Goal: Check status: Check status

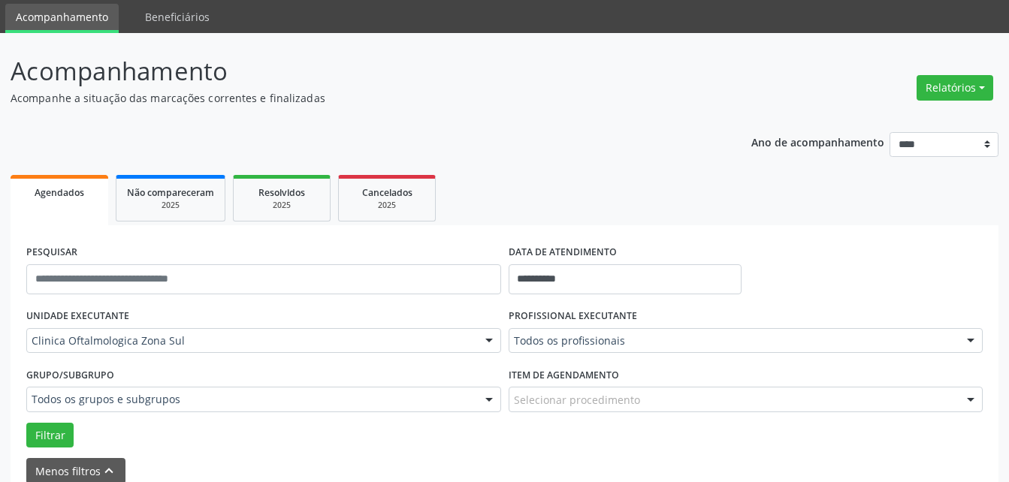
scroll to position [122, 0]
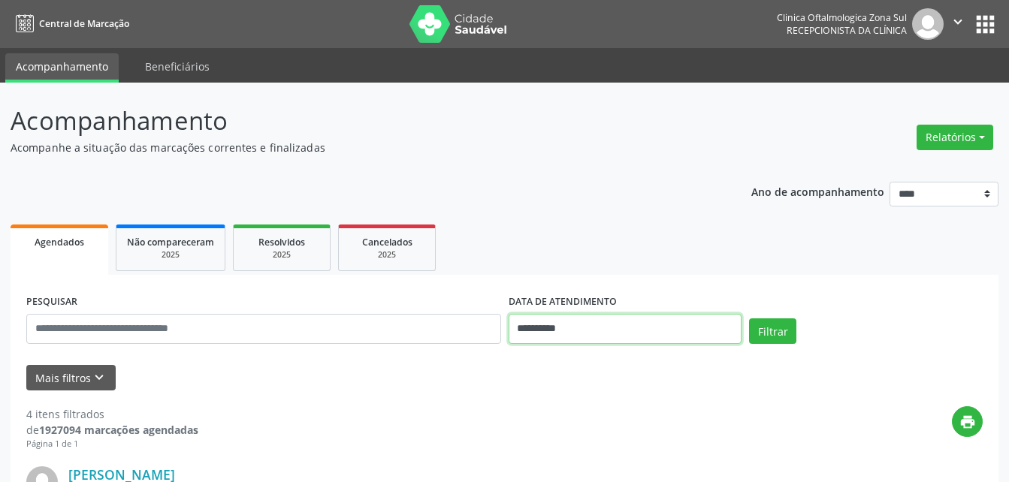
click at [564, 323] on input "**********" at bounding box center [626, 329] width 234 height 30
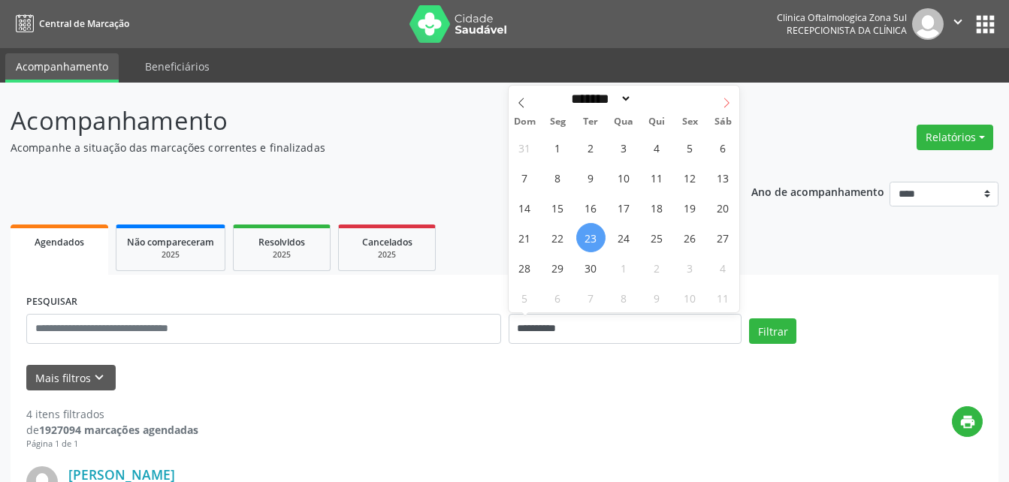
click at [723, 101] on icon at bounding box center [726, 103] width 11 height 11
select select "*"
click at [588, 238] on span "21" at bounding box center [590, 237] width 29 height 29
type input "**********"
click at [588, 238] on span "21" at bounding box center [590, 237] width 29 height 29
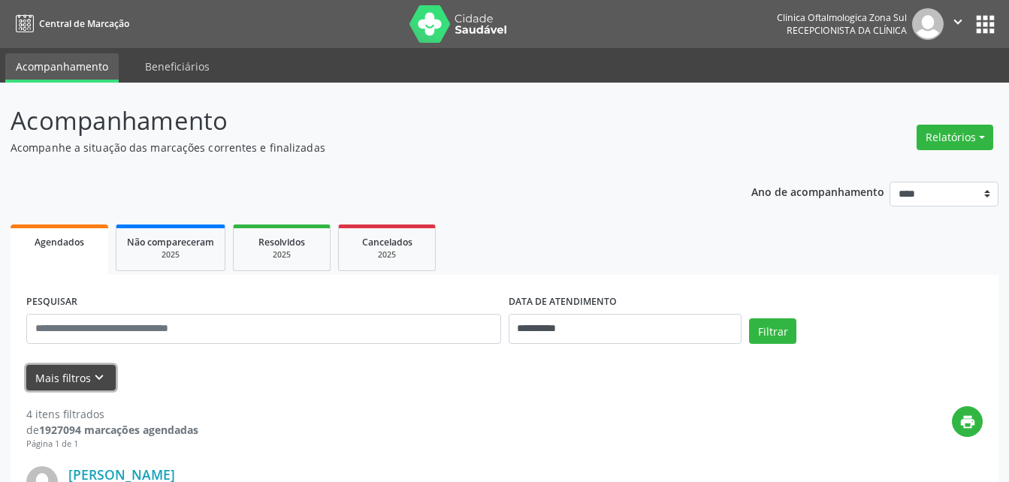
click at [83, 377] on button "Mais filtros keyboard_arrow_down" at bounding box center [70, 378] width 89 height 26
click at [0, 0] on div "Selecione uma unidade" at bounding box center [0, 0] width 0 height 0
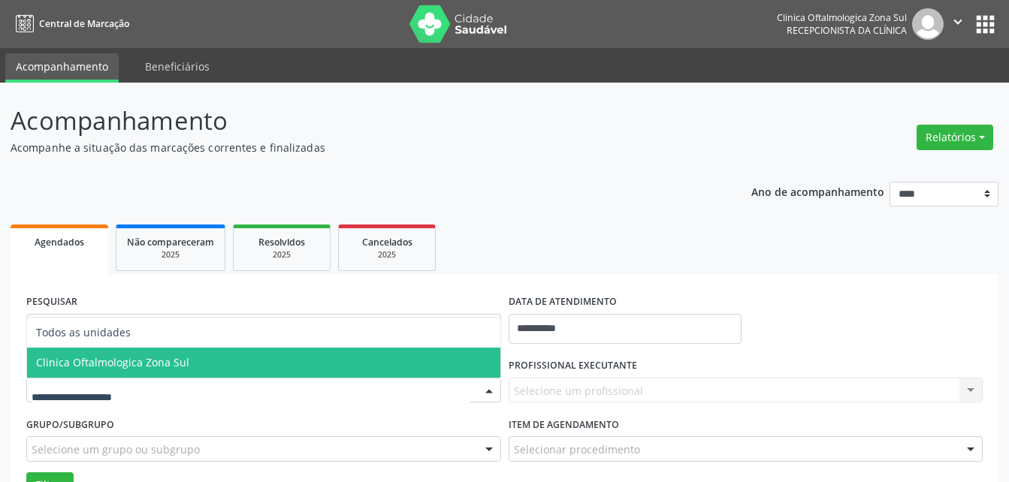
click at [128, 365] on span "Clinica Oftalmologica Zona Sul" at bounding box center [112, 362] width 153 height 14
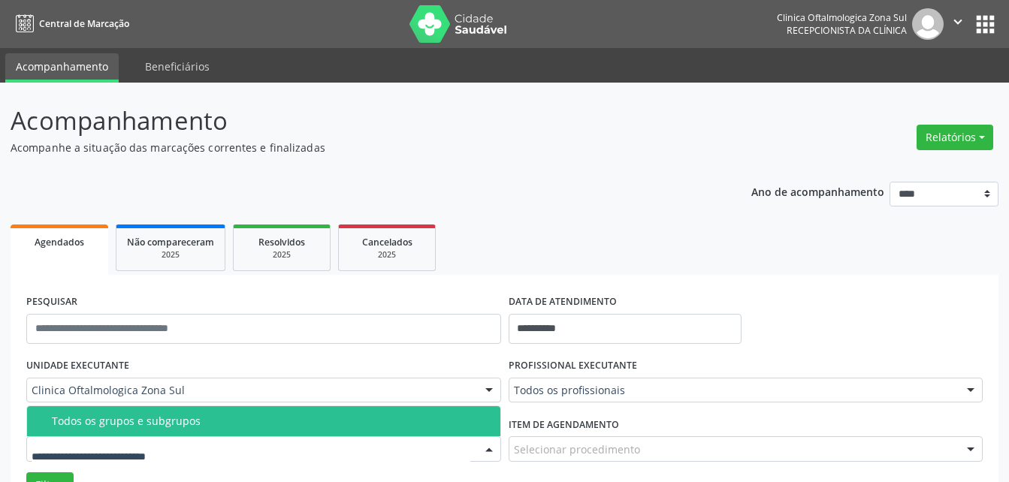
click at [156, 421] on div "Todos os grupos e subgrupos" at bounding box center [272, 422] width 440 height 12
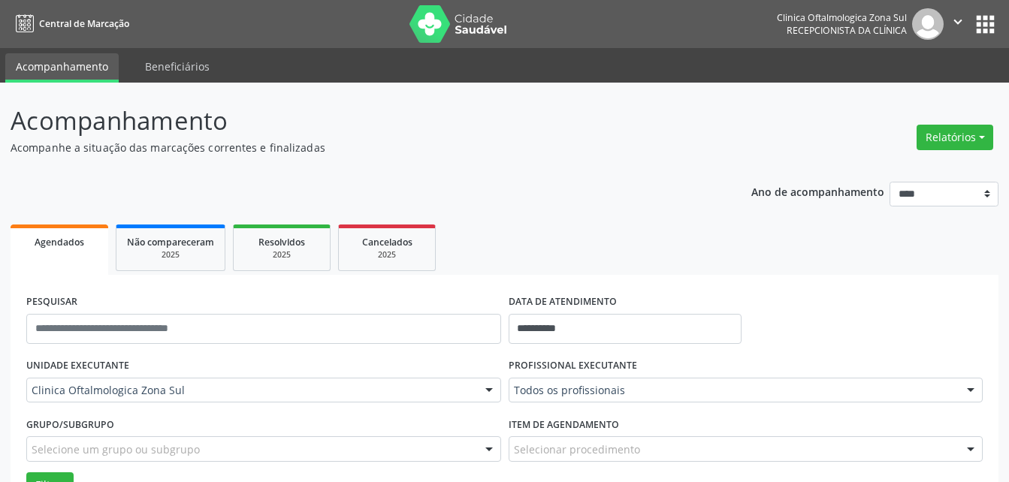
click at [514, 383] on input "text" at bounding box center [514, 398] width 0 height 30
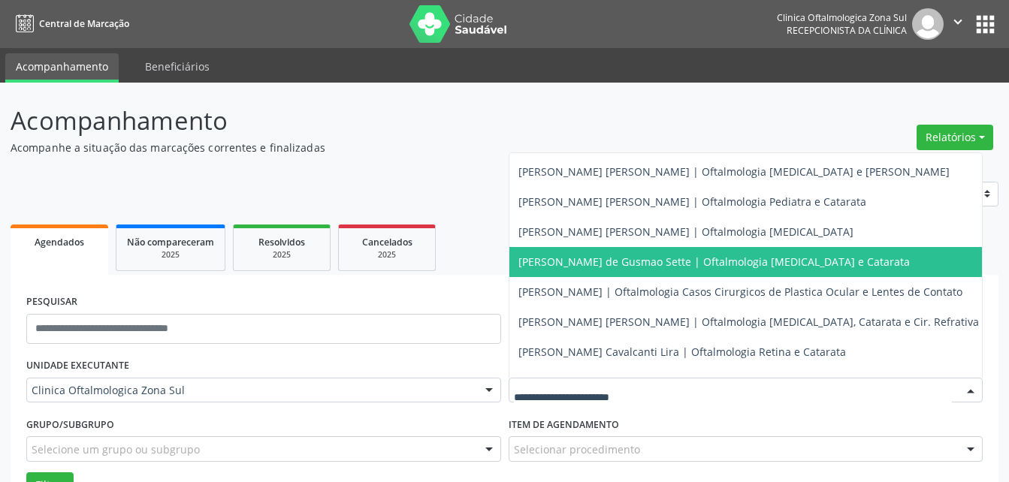
scroll to position [147, 0]
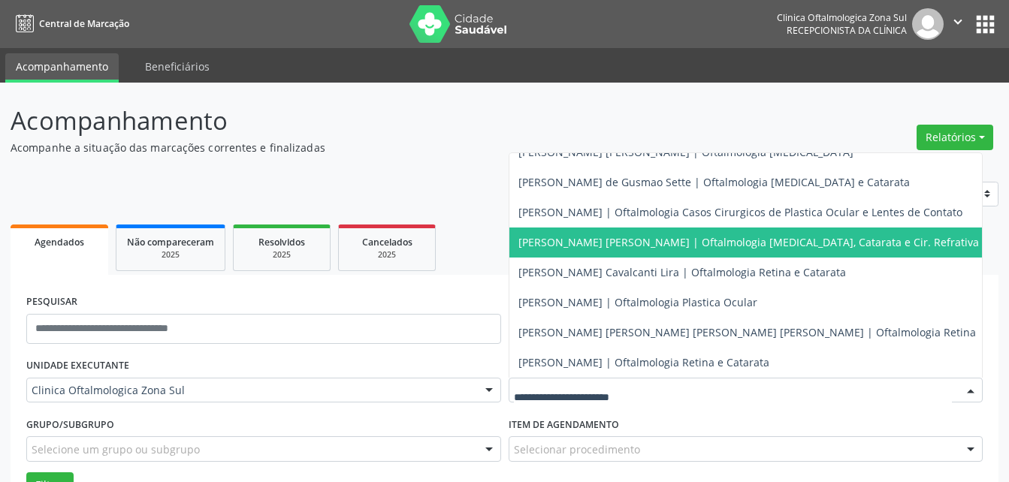
click at [555, 235] on span "[PERSON_NAME] | Oftalmologia [MEDICAL_DATA], Catarata e Cir. Refrativa" at bounding box center [749, 242] width 461 height 14
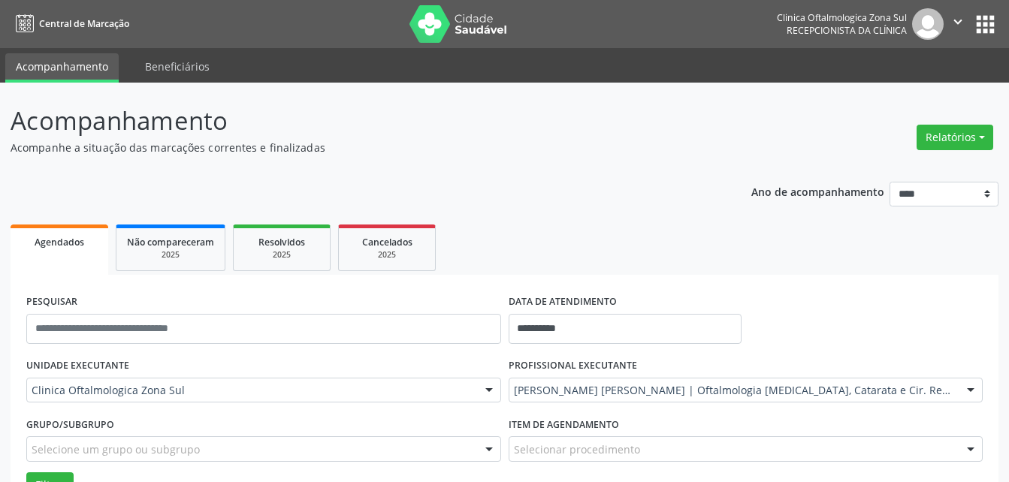
click at [555, 235] on span "[PERSON_NAME] | Oftalmologia [MEDICAL_DATA], Catarata e Cir. Refrativa" at bounding box center [756, 242] width 474 height 14
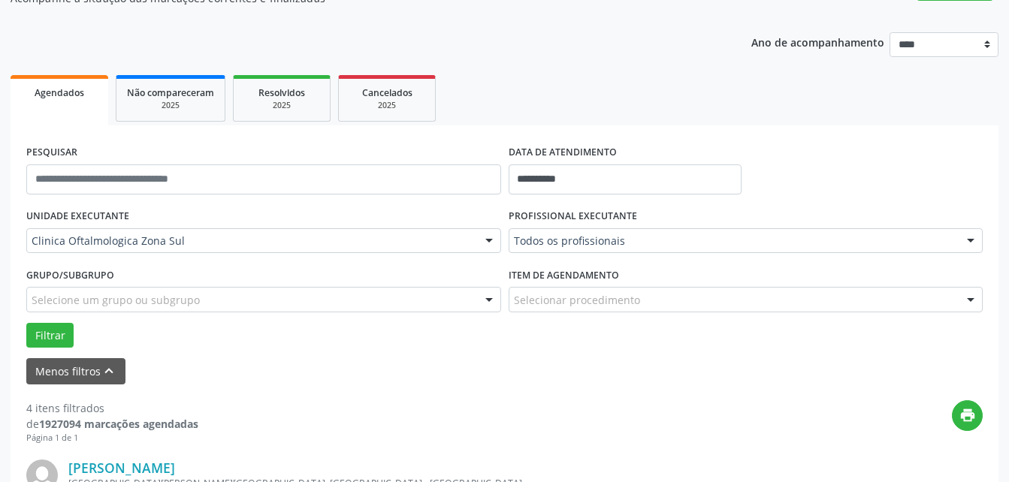
scroll to position [150, 0]
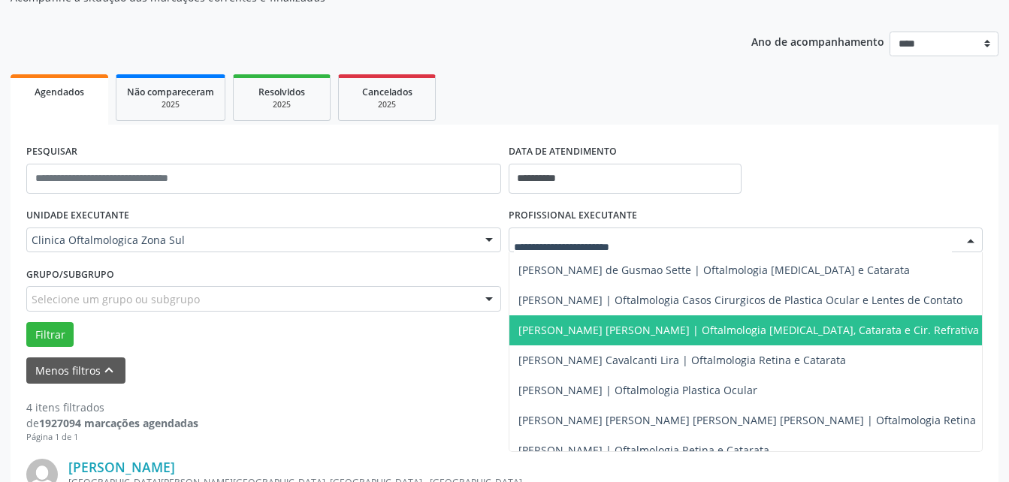
click at [574, 238] on input "text" at bounding box center [733, 248] width 439 height 30
click at [565, 336] on span "[PERSON_NAME] | Oftalmologia [MEDICAL_DATA], Catarata e Cir. Refrativa" at bounding box center [749, 330] width 461 height 14
click at [567, 325] on span "[PERSON_NAME] | Oftalmologia [MEDICAL_DATA], Catarata e Cir. Refrativa" at bounding box center [749, 330] width 461 height 14
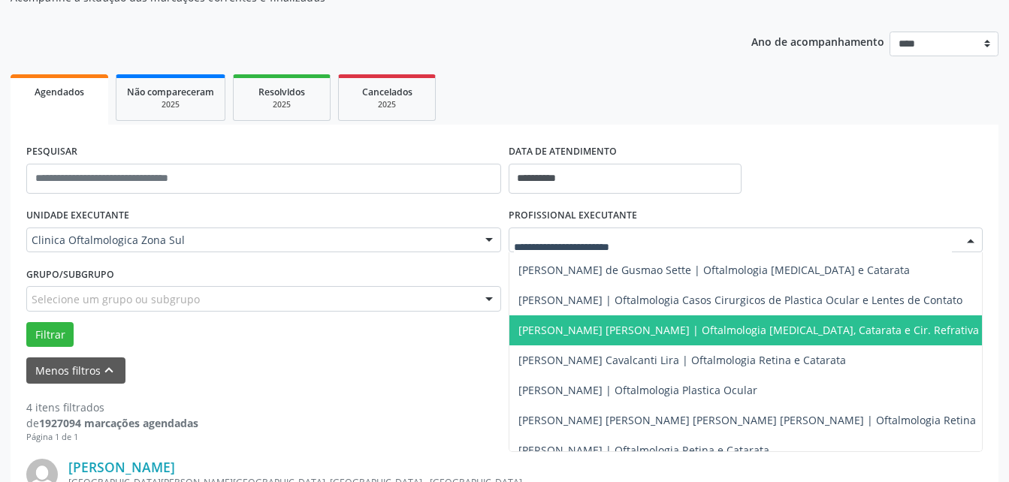
click at [597, 340] on span "[PERSON_NAME] | Oftalmologia [MEDICAL_DATA], Catarata e Cir. Refrativa" at bounding box center [749, 331] width 479 height 30
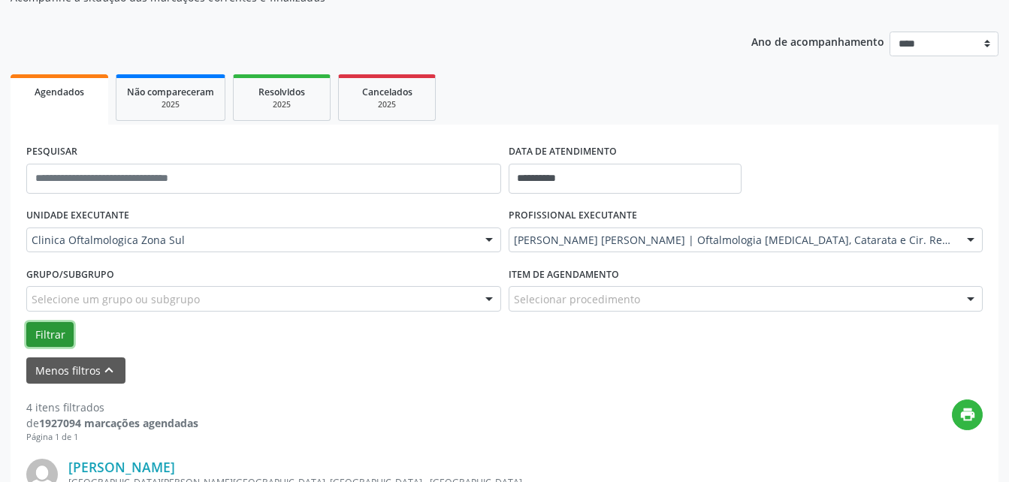
click at [52, 339] on button "Filtrar" at bounding box center [49, 335] width 47 height 26
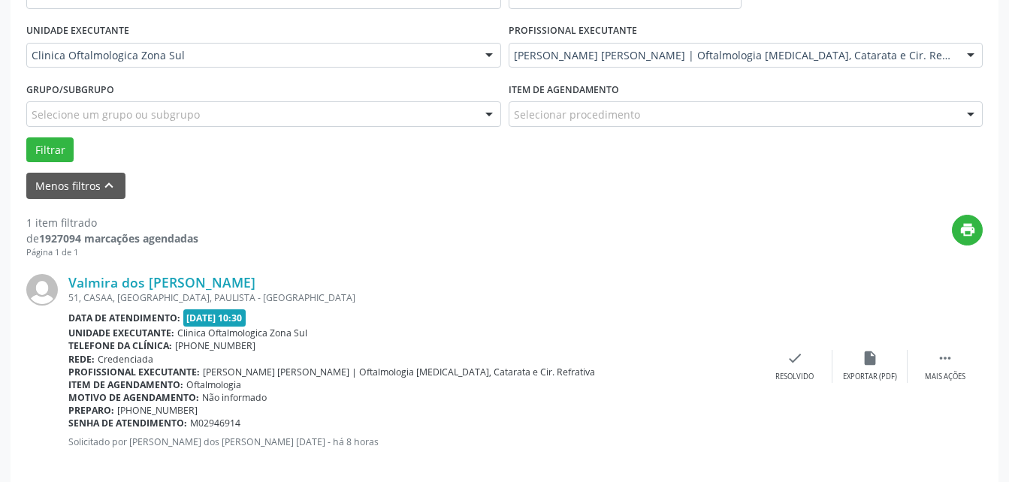
scroll to position [354, 0]
